Goal: Information Seeking & Learning: Learn about a topic

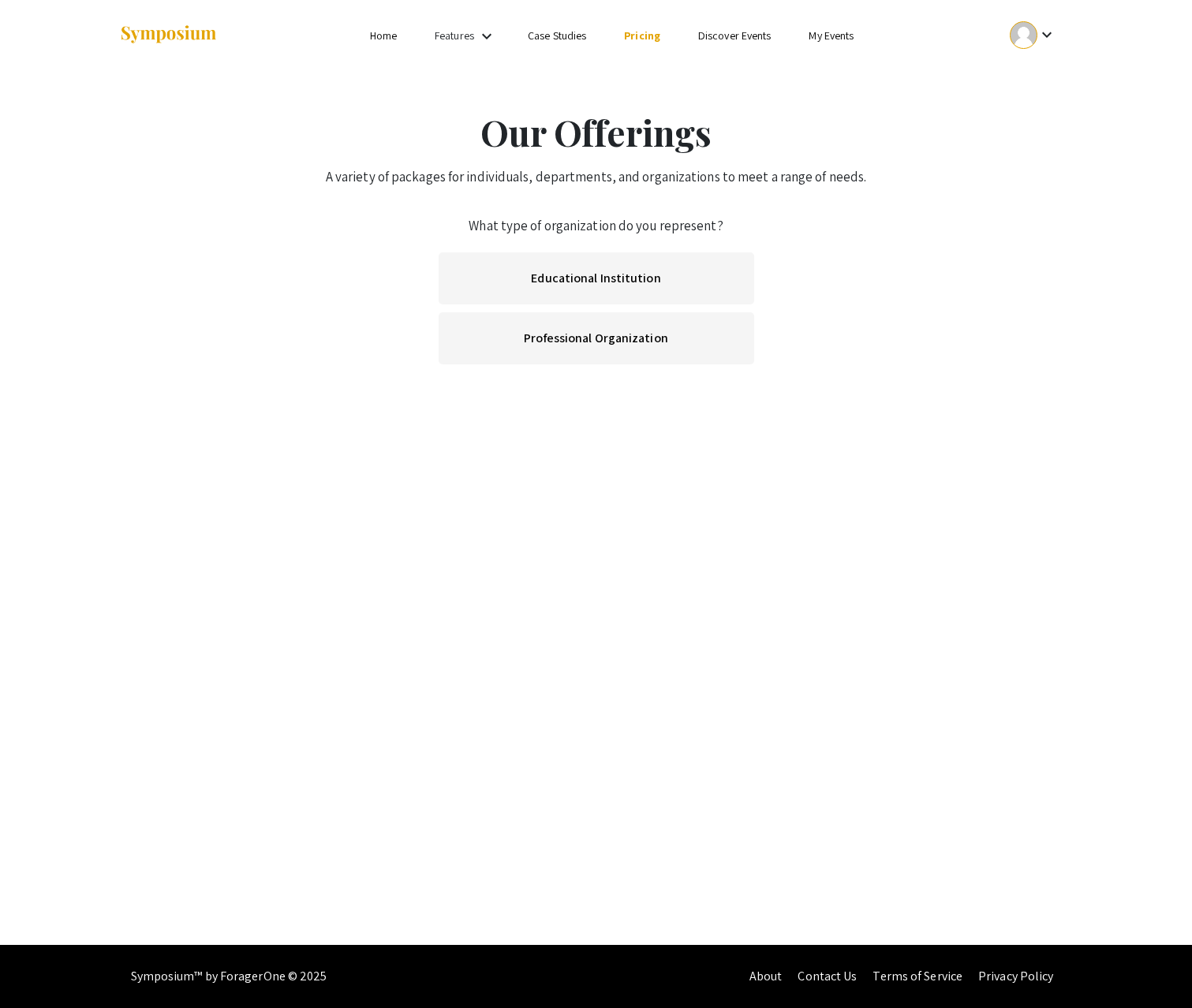
click at [469, 38] on link "Features" at bounding box center [453, 36] width 39 height 15
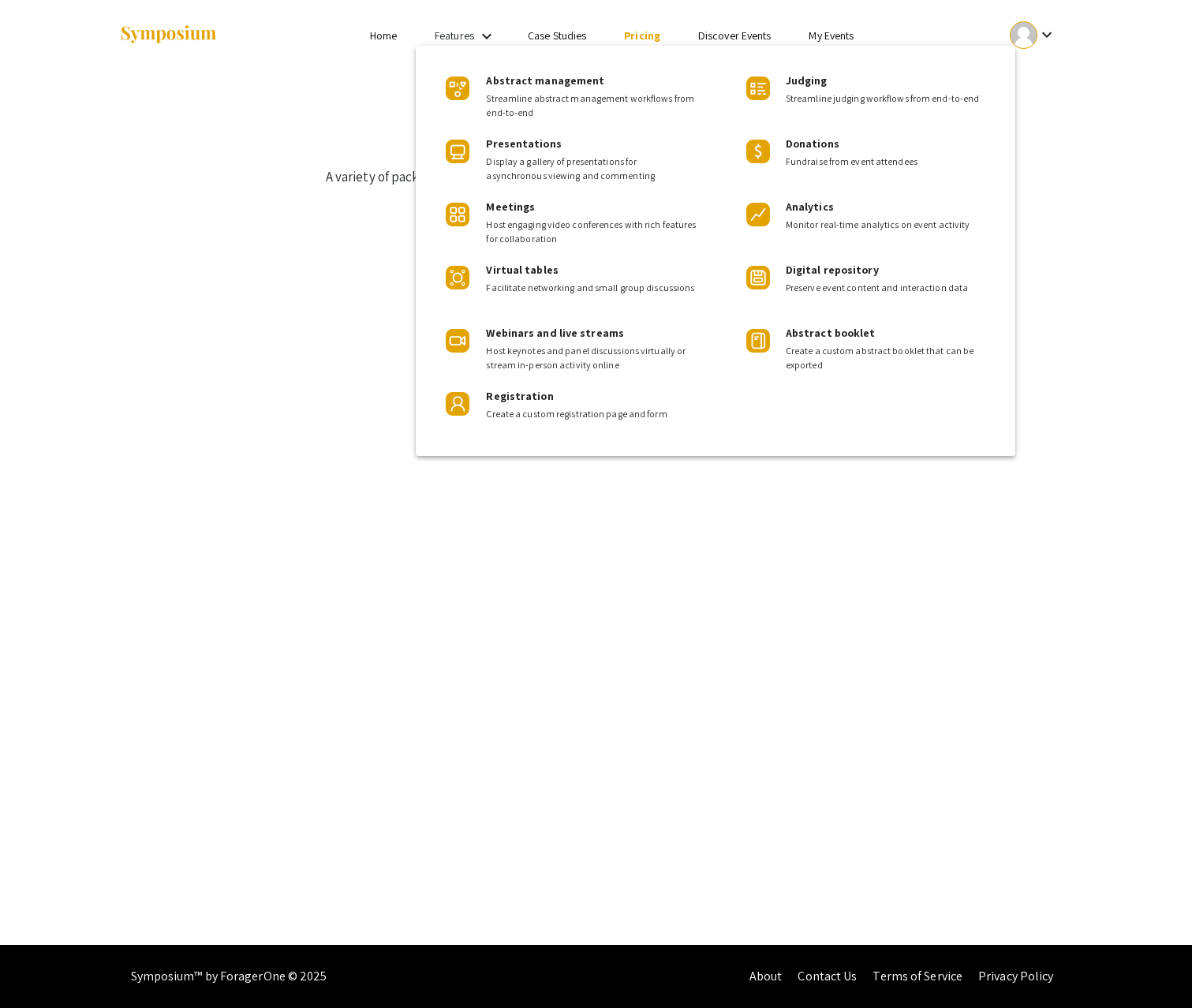
click at [641, 36] on div at bounding box center [596, 504] width 1192 height 1008
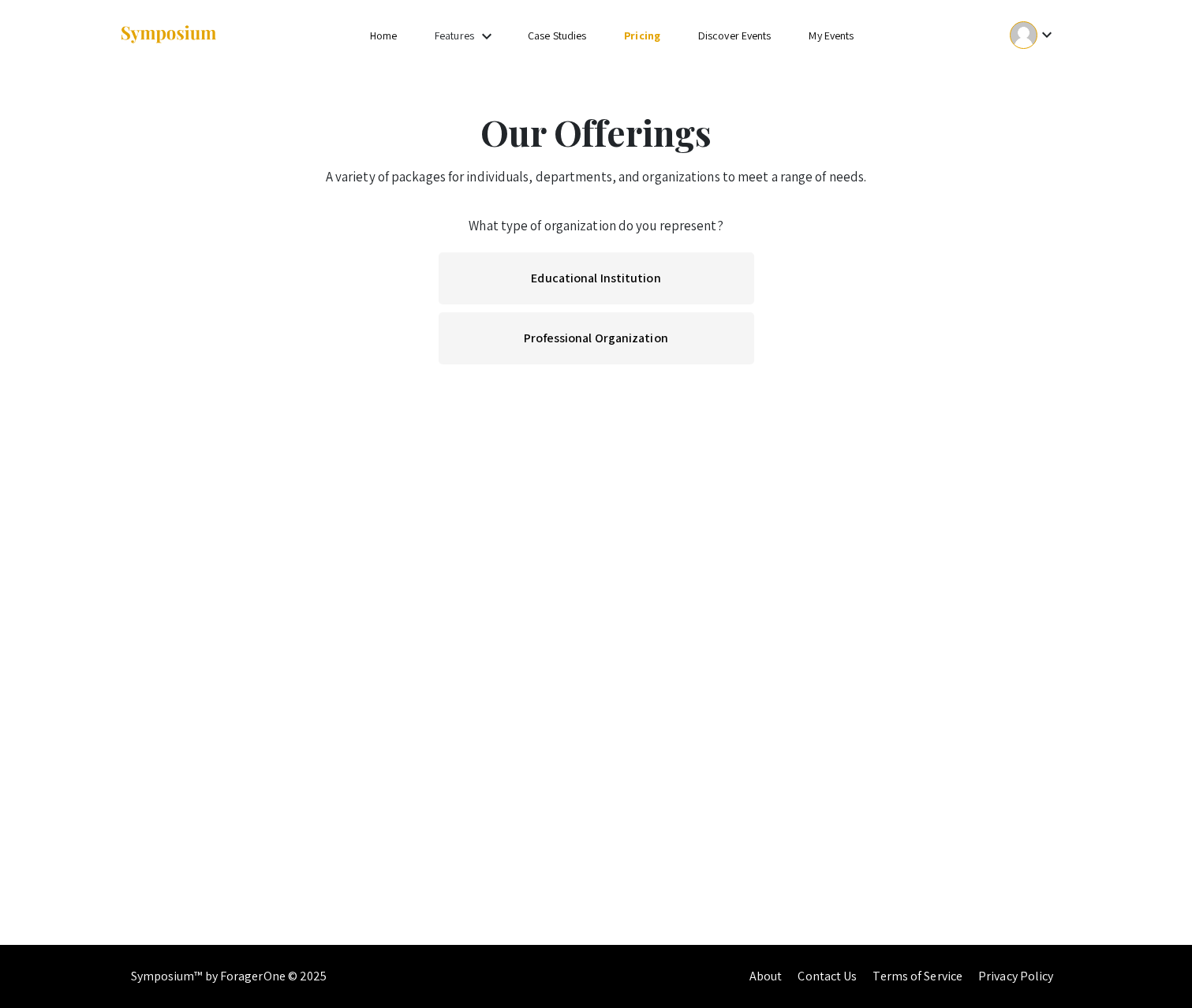
click at [634, 36] on link "Pricing" at bounding box center [642, 36] width 36 height 15
click at [654, 39] on link "Pricing" at bounding box center [642, 36] width 36 height 15
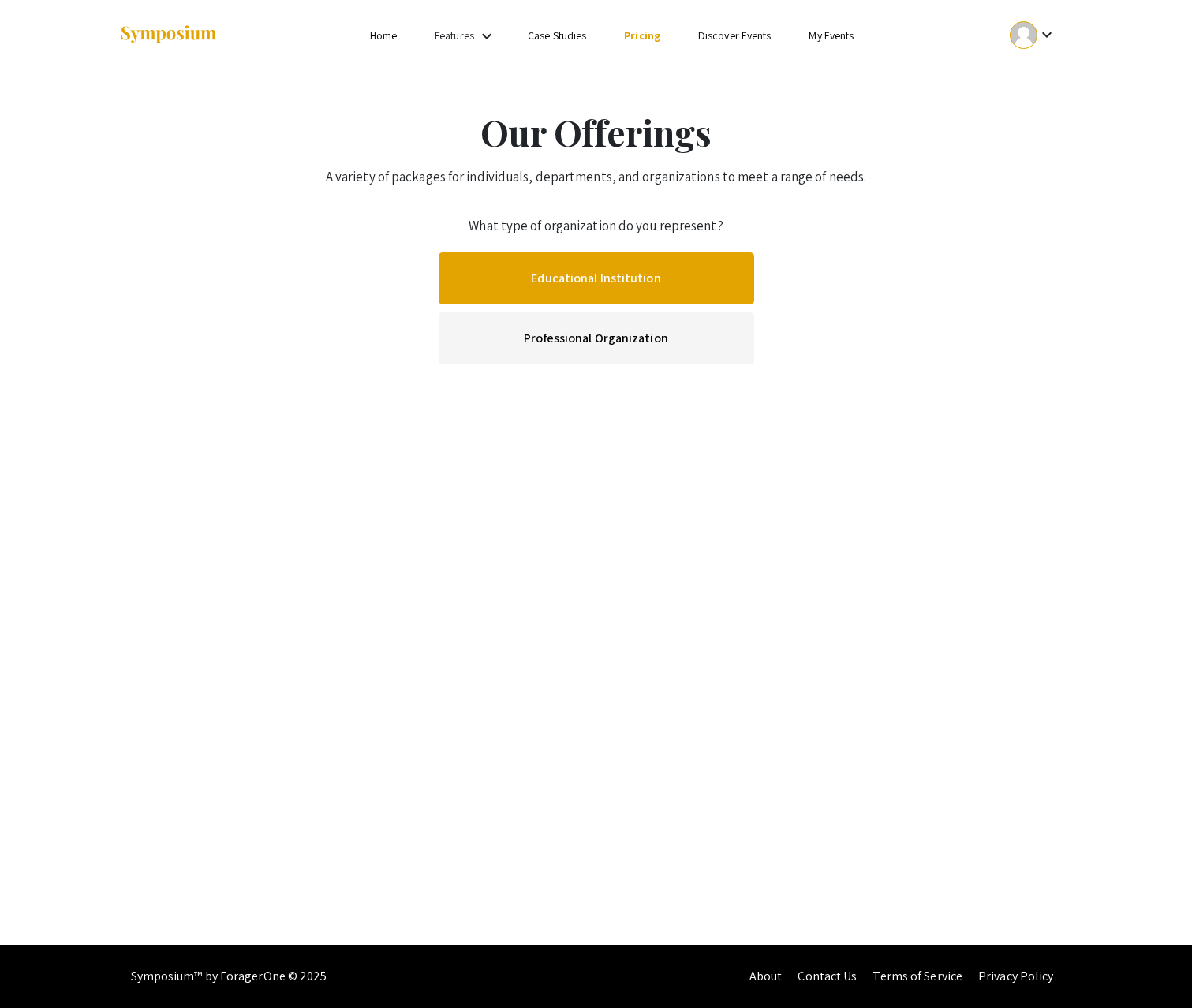
click at [640, 285] on link "Educational Institution" at bounding box center [596, 278] width 315 height 52
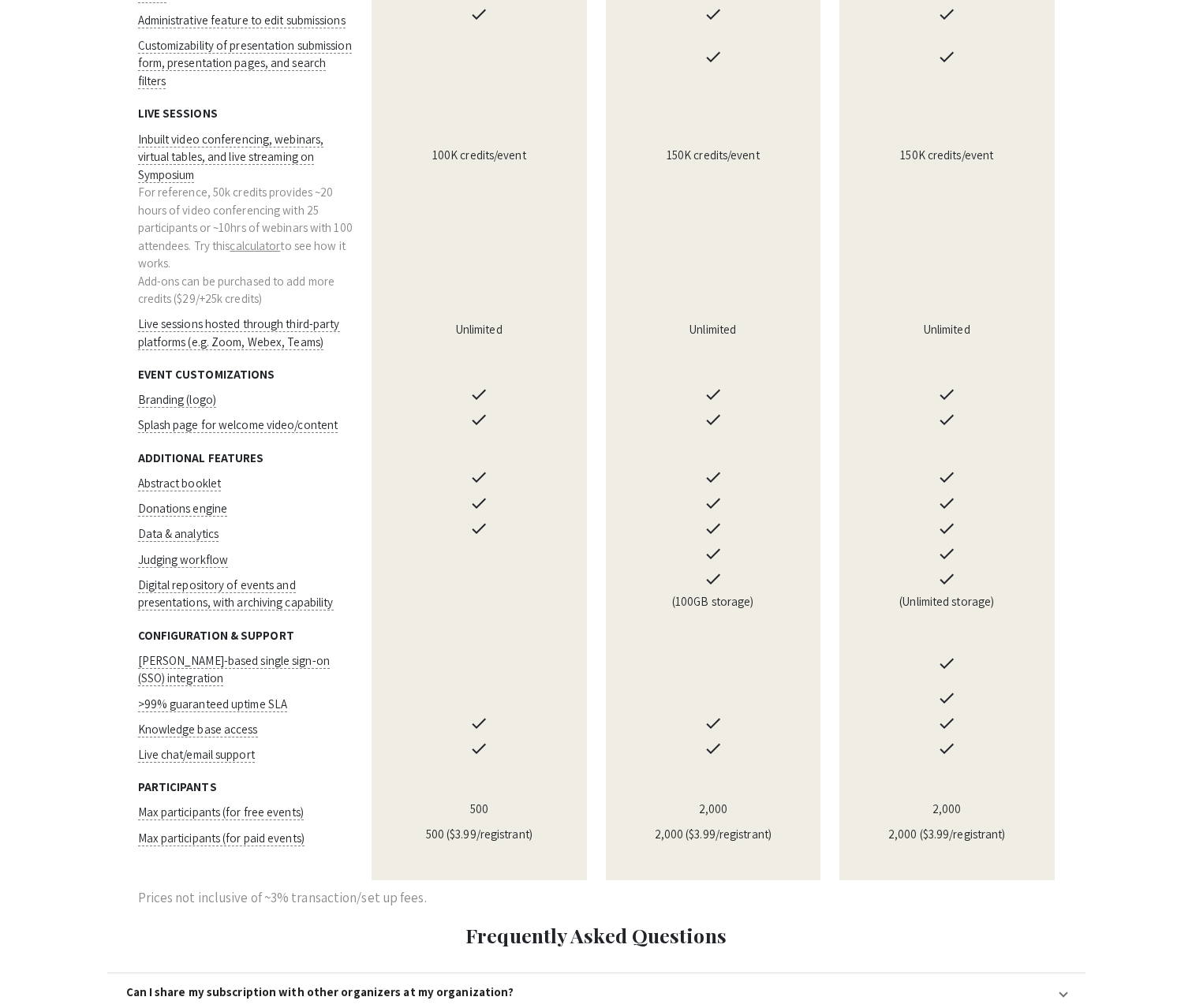
scroll to position [1238, 0]
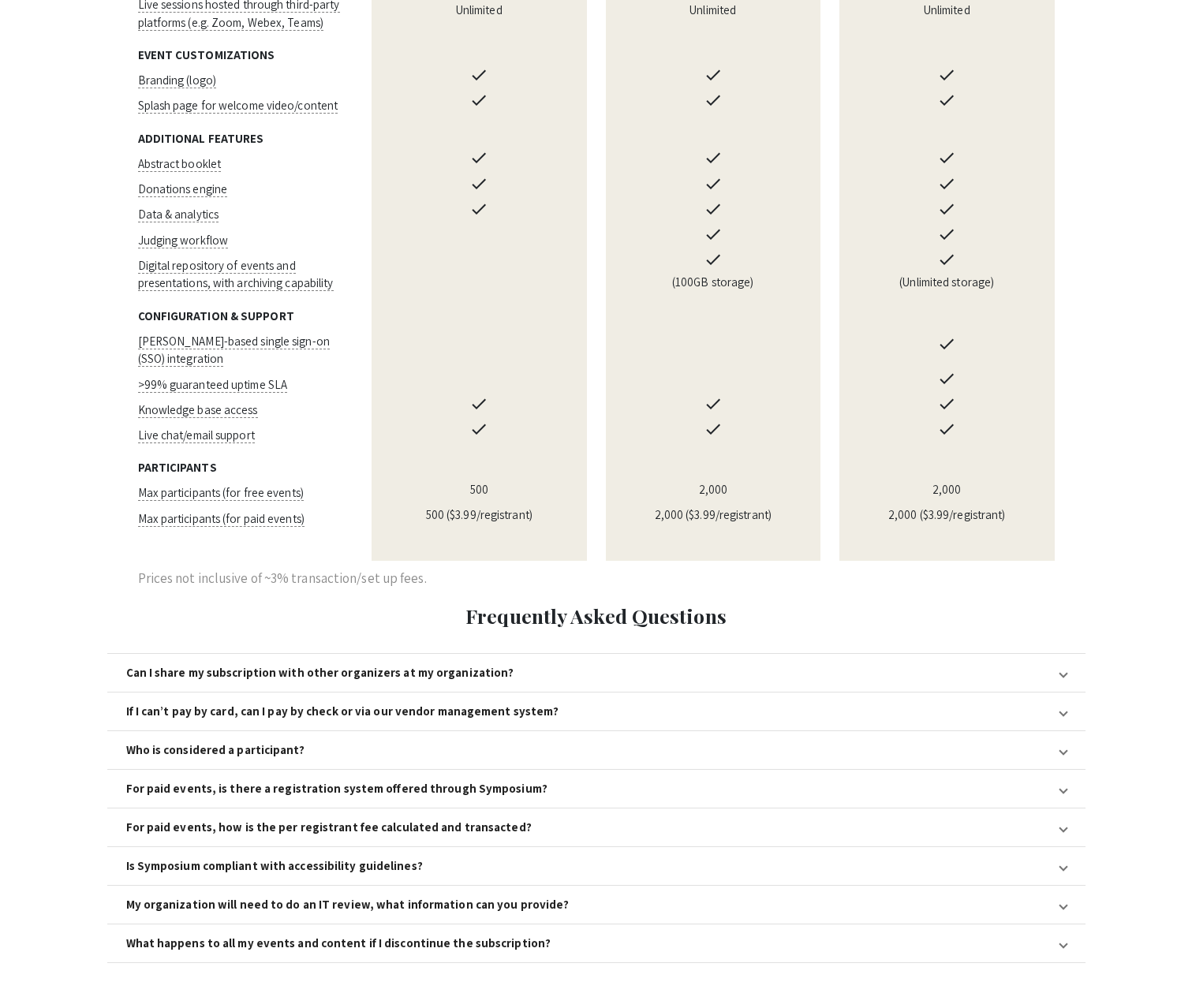
click at [184, 528] on td "hidden" at bounding box center [245, 545] width 234 height 33
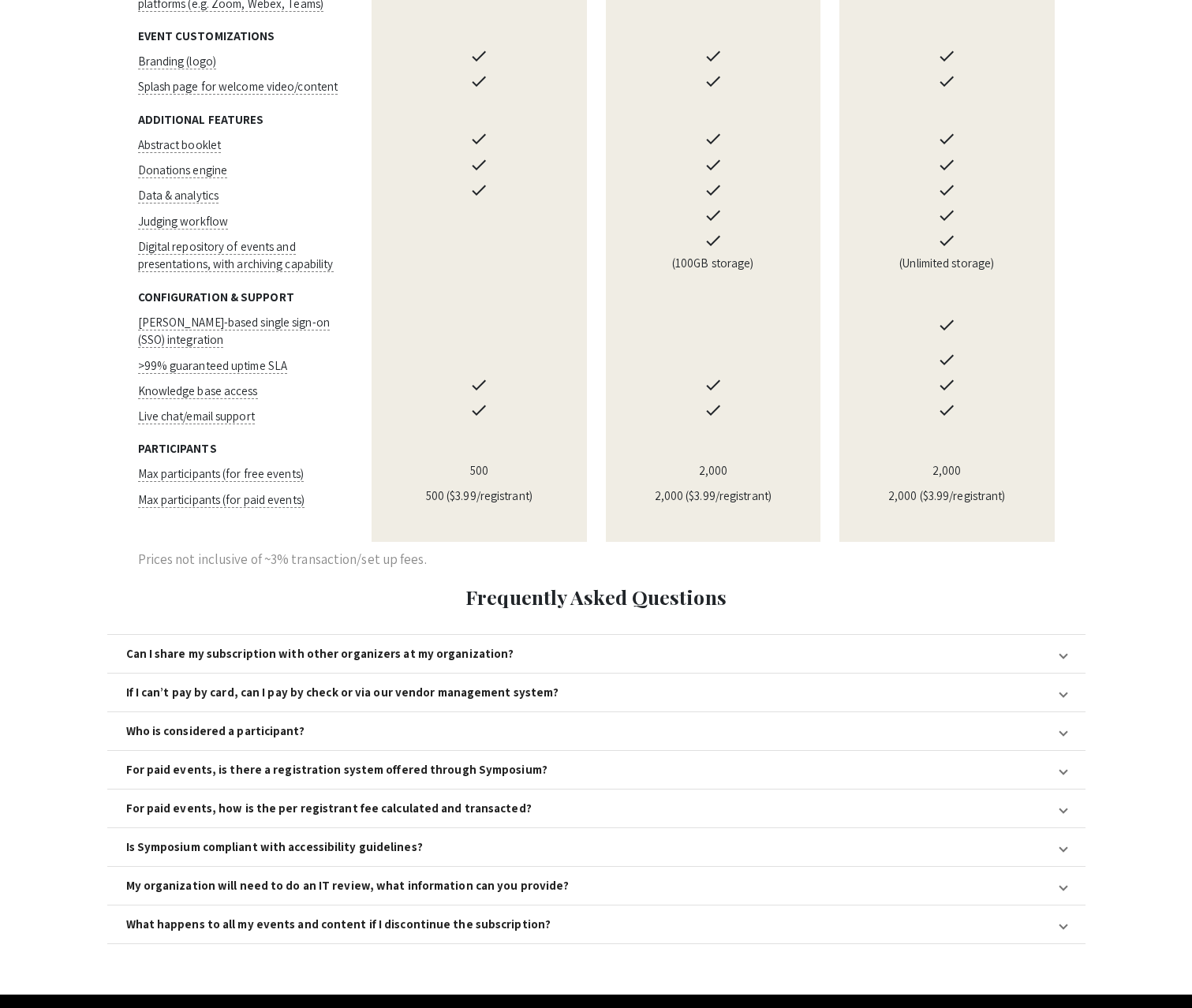
scroll to position [1258, 0]
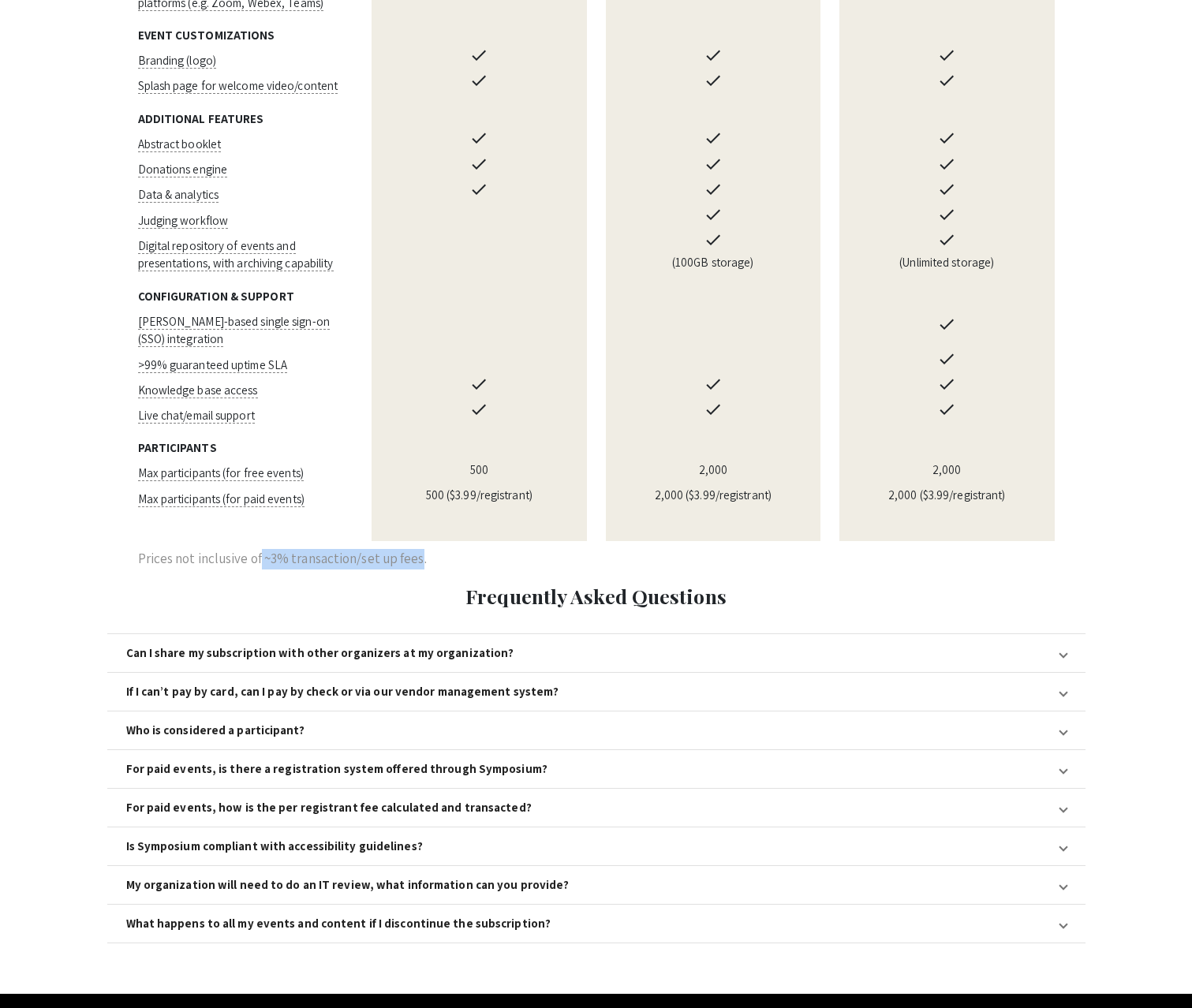
drag, startPoint x: 260, startPoint y: 525, endPoint x: 419, endPoint y: 528, distance: 159.0
click at [419, 549] on p "Prices not inclusive of ~3% transaction/set up fees." at bounding box center [282, 559] width 289 height 21
click at [219, 549] on p "Prices not inclusive of ~3% transaction/set up fees." at bounding box center [282, 559] width 289 height 21
drag, startPoint x: 133, startPoint y: 524, endPoint x: 418, endPoint y: 531, distance: 285.1
click at [418, 541] on div "Prices not inclusive of ~3% transaction/set up fees." at bounding box center [273, 561] width 308 height 41
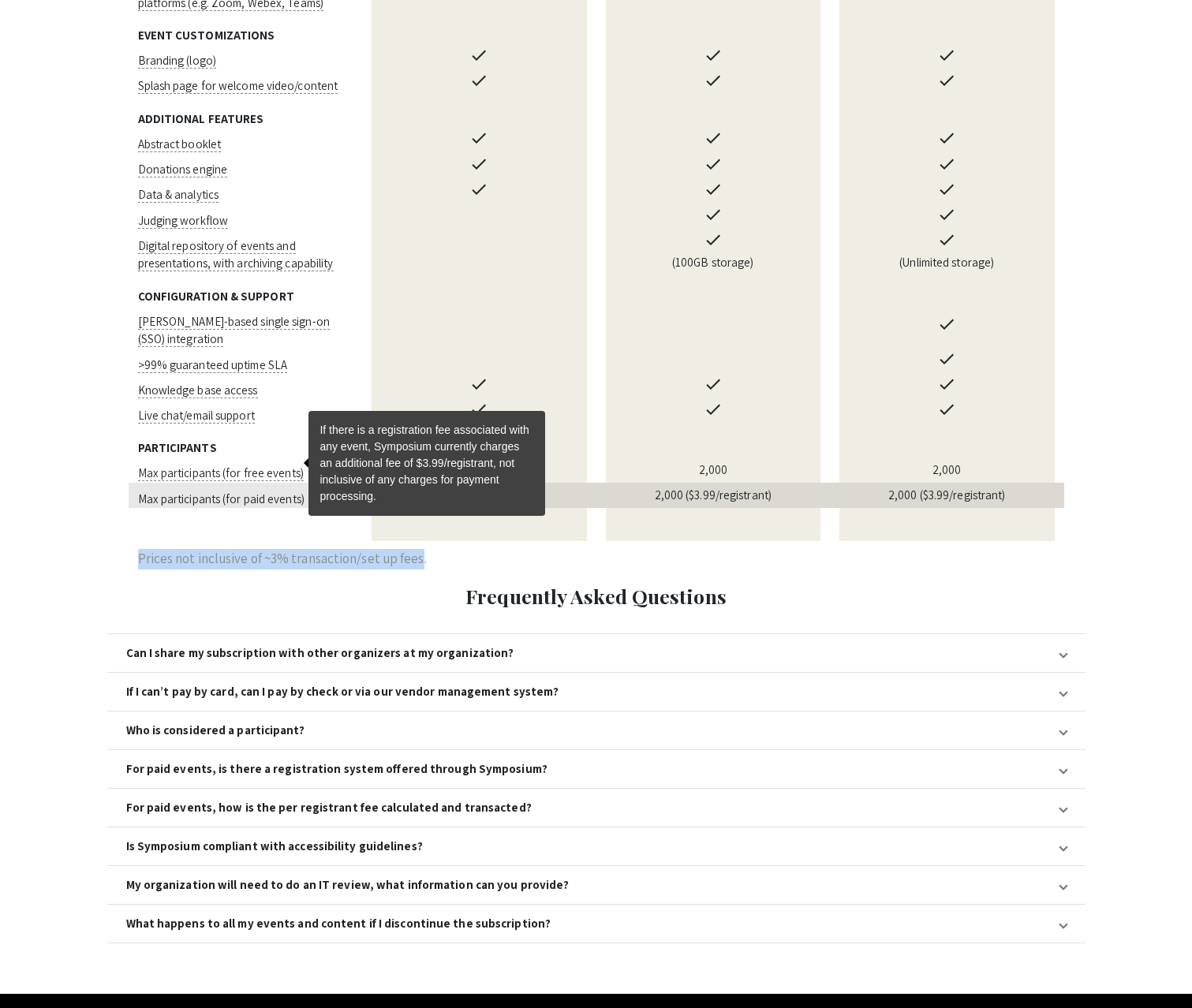
scroll to position [1257, 0]
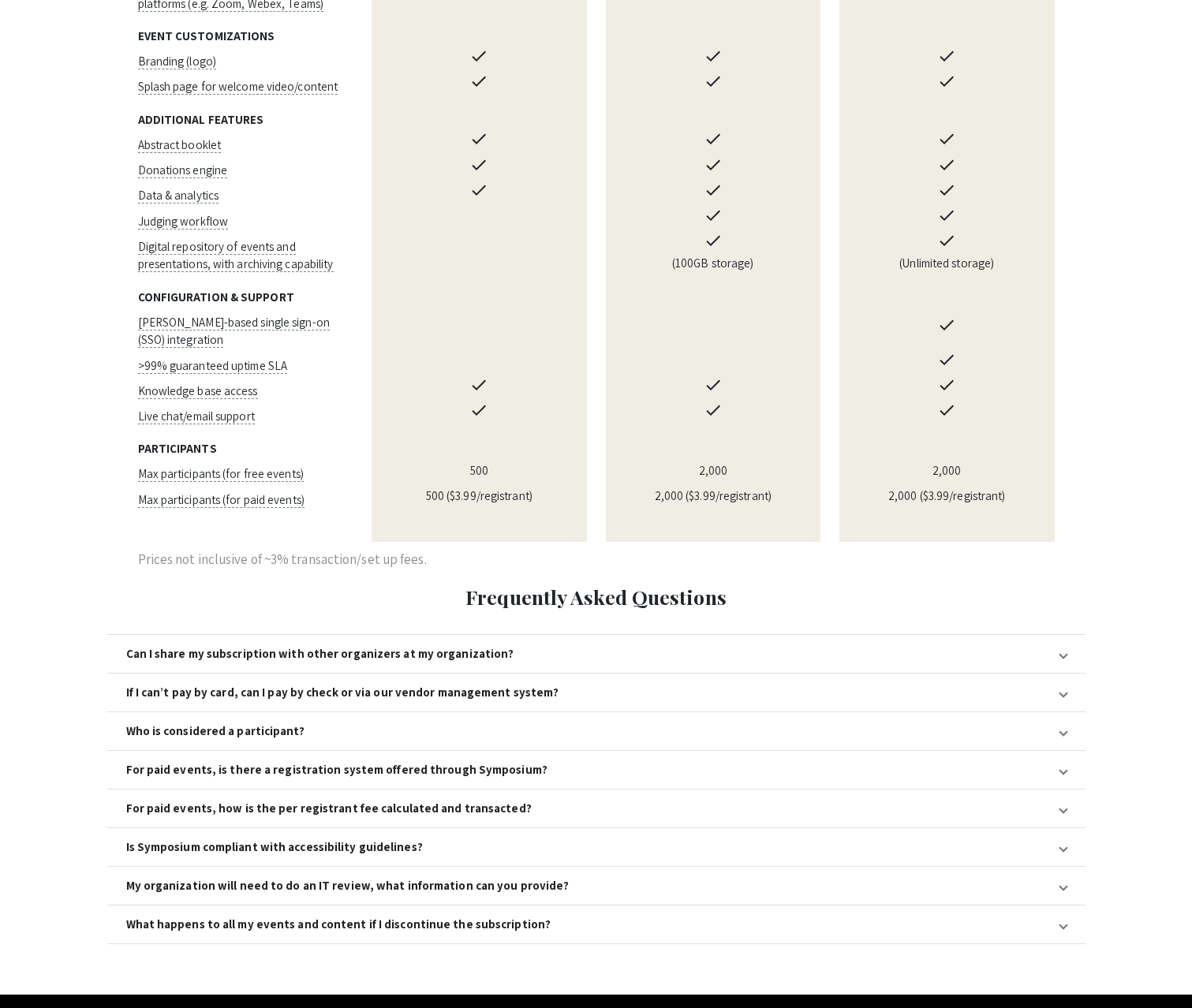
click at [275, 509] on td "hidden" at bounding box center [245, 525] width 234 height 33
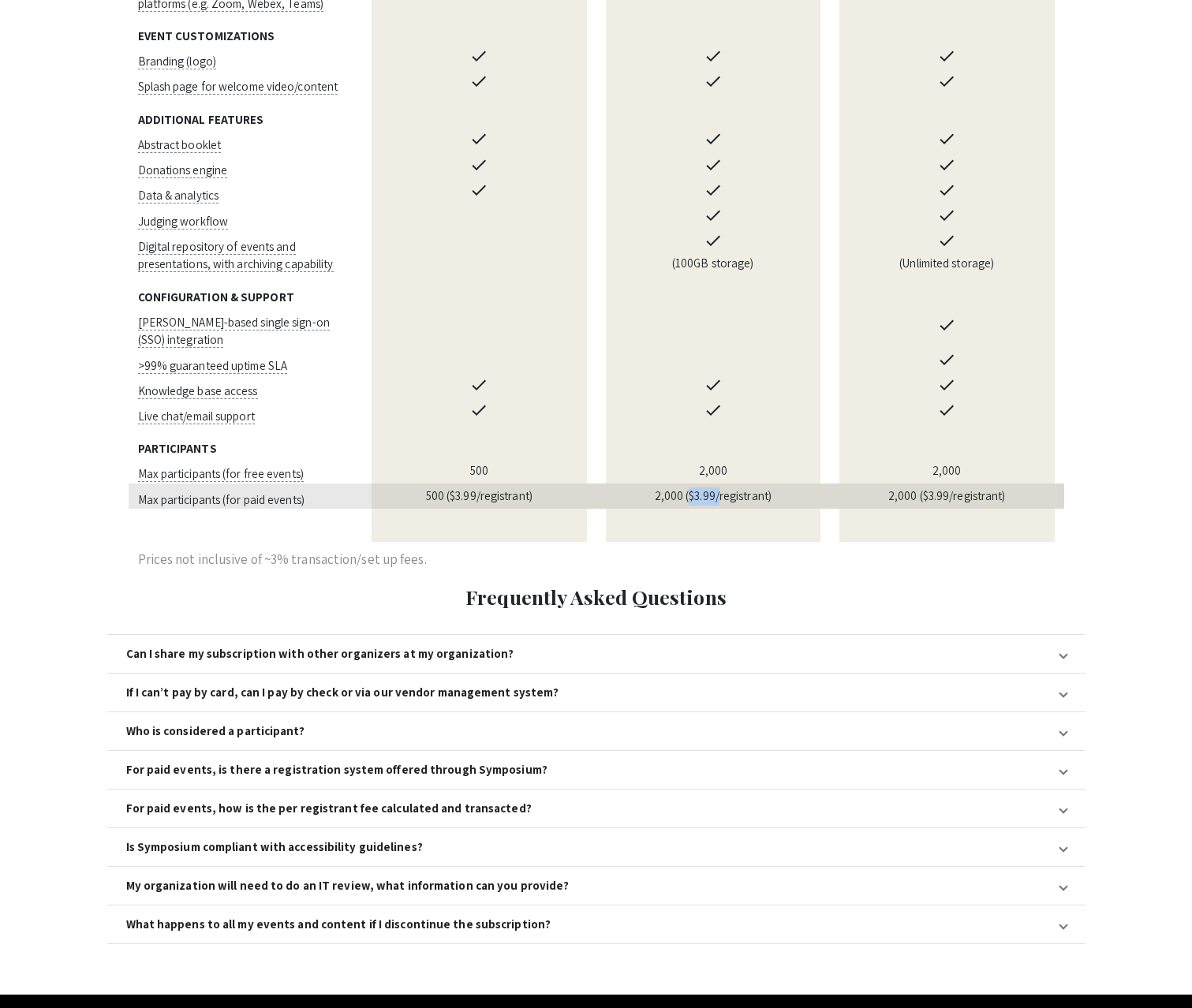
drag, startPoint x: 717, startPoint y: 463, endPoint x: 688, endPoint y: 464, distance: 29.0
click at [688, 484] on td "2,000 ($3.99/registrant)" at bounding box center [713, 496] width 234 height 25
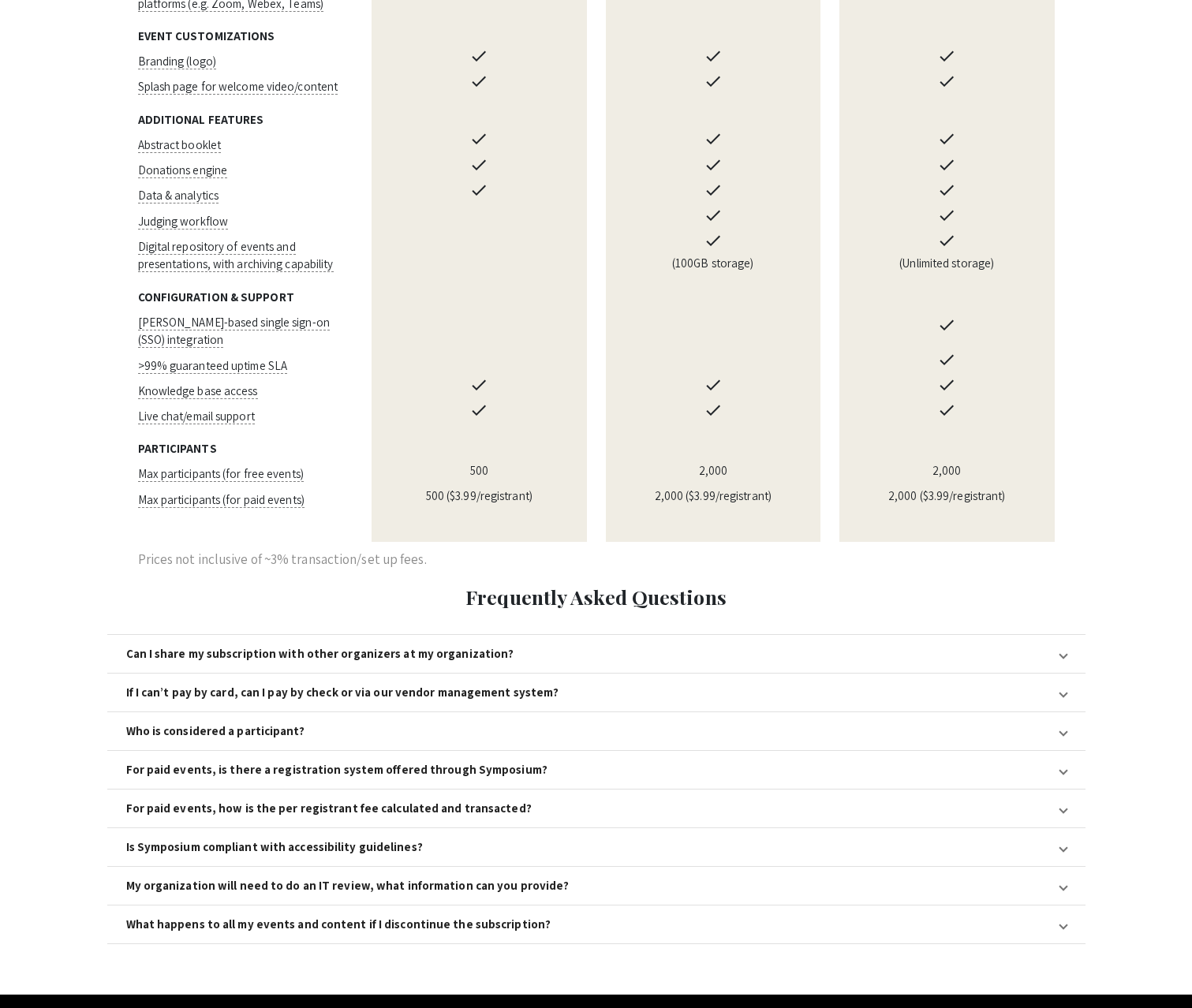
click at [1063, 425] on td at bounding box center [946, 442] width 234 height 33
drag, startPoint x: 416, startPoint y: 528, endPoint x: 264, endPoint y: 533, distance: 152.1
click at [264, 550] on p "Prices not inclusive of ~3% transaction/set up fees." at bounding box center [282, 560] width 289 height 21
click at [251, 509] on td "hidden" at bounding box center [245, 525] width 234 height 33
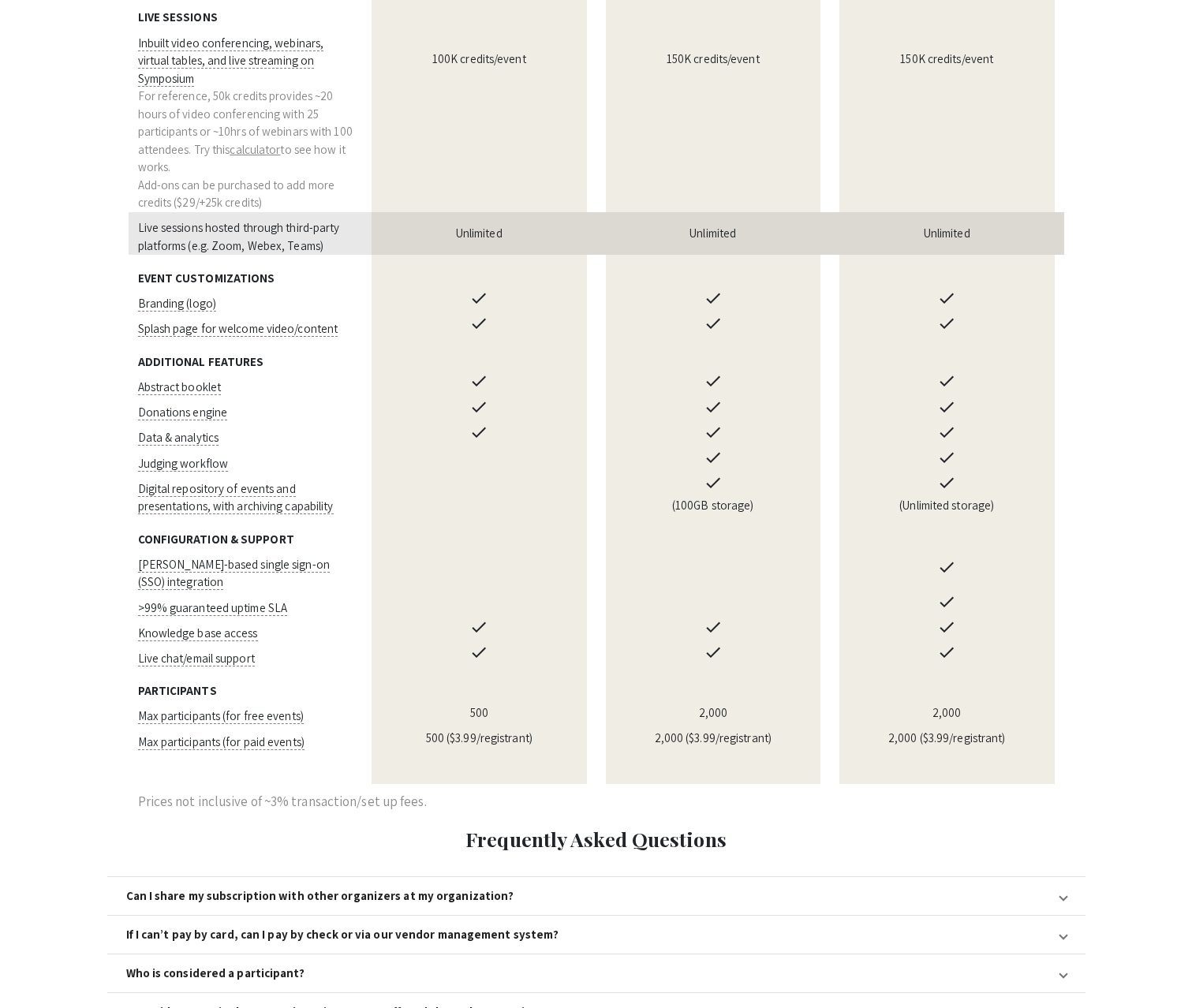
scroll to position [1271, 0]
